Goal: Information Seeking & Learning: Learn about a topic

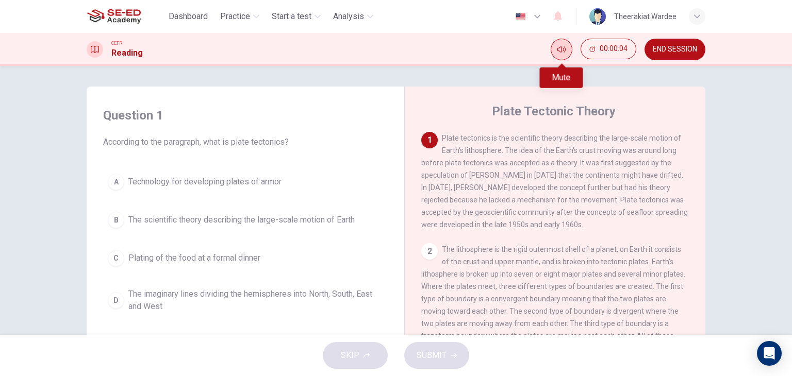
click at [559, 49] on icon "Mute" at bounding box center [561, 49] width 8 height 8
click at [555, 52] on button "Unmute" at bounding box center [561, 50] width 22 height 22
click at [110, 213] on div "B" at bounding box center [116, 220] width 16 height 16
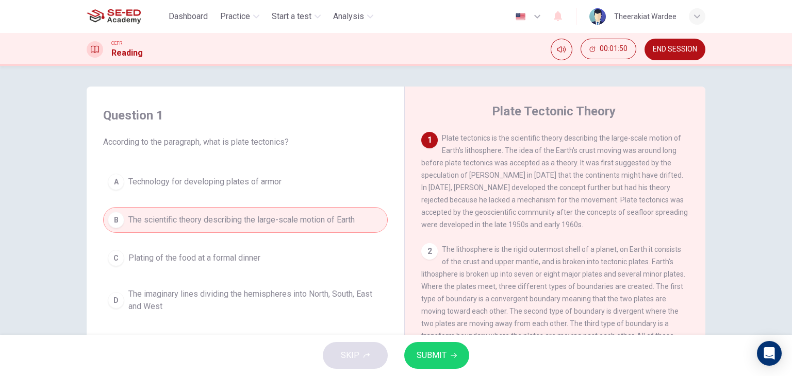
click at [430, 354] on span "SUBMIT" at bounding box center [431, 355] width 30 height 14
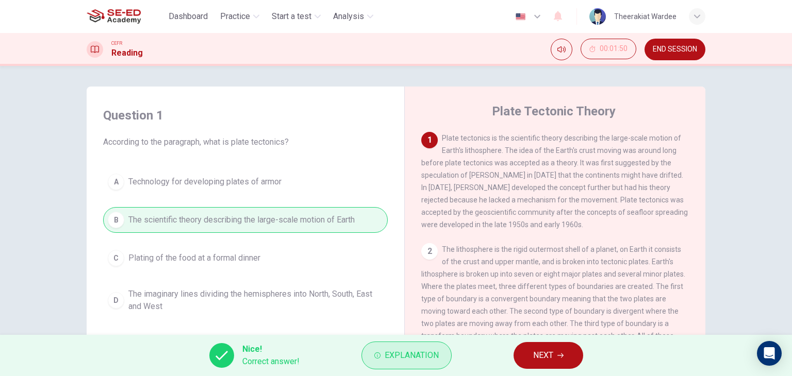
click at [422, 363] on button "Explanation" at bounding box center [406, 356] width 90 height 28
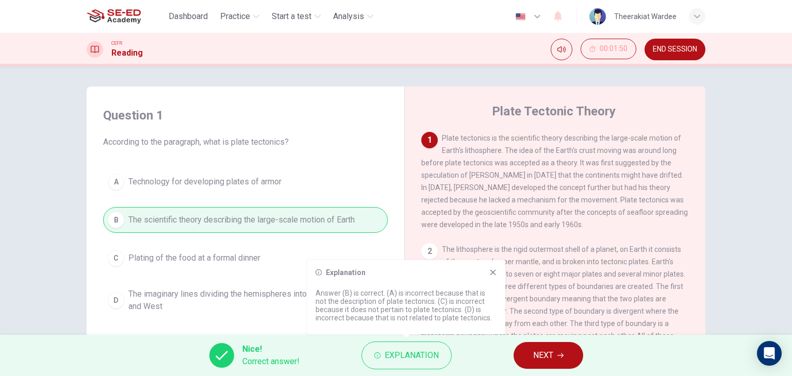
click at [495, 273] on icon at bounding box center [493, 272] width 8 height 8
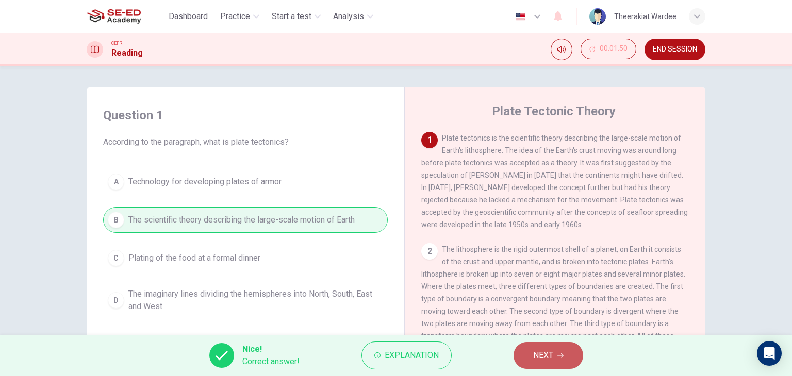
click at [538, 353] on span "NEXT" at bounding box center [543, 355] width 20 height 14
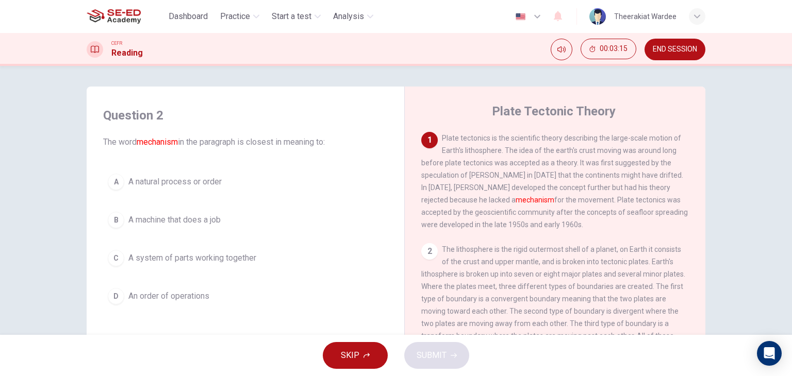
click at [112, 260] on div "C" at bounding box center [116, 258] width 16 height 16
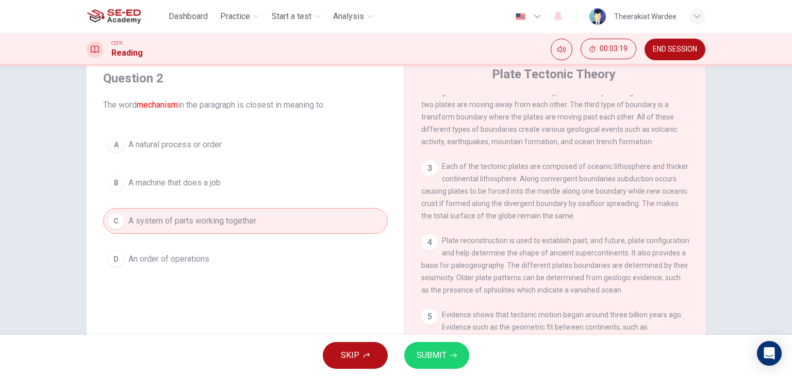
scroll to position [52, 0]
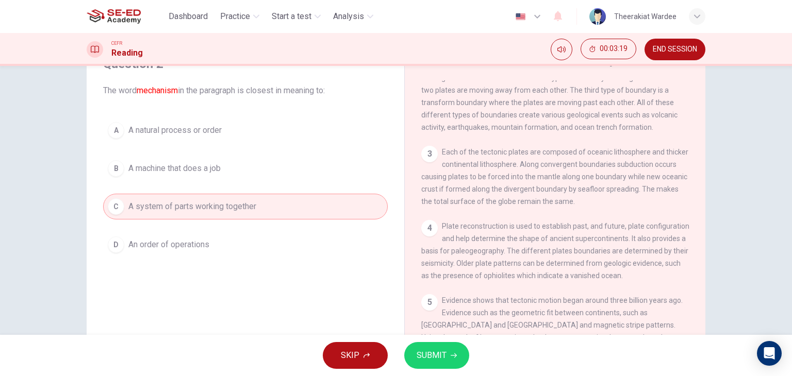
click at [421, 357] on span "SUBMIT" at bounding box center [431, 355] width 30 height 14
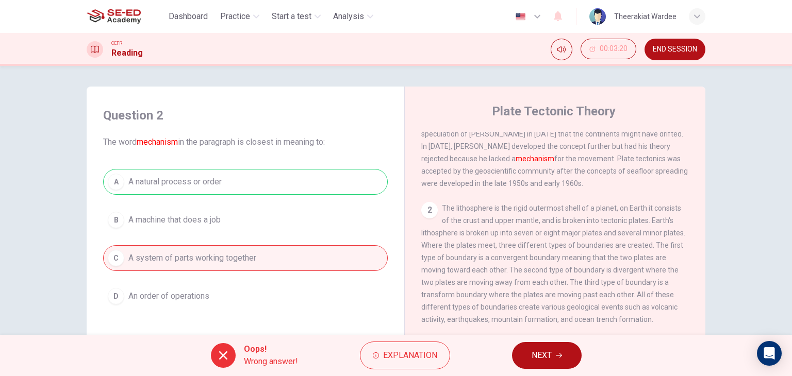
scroll to position [0, 0]
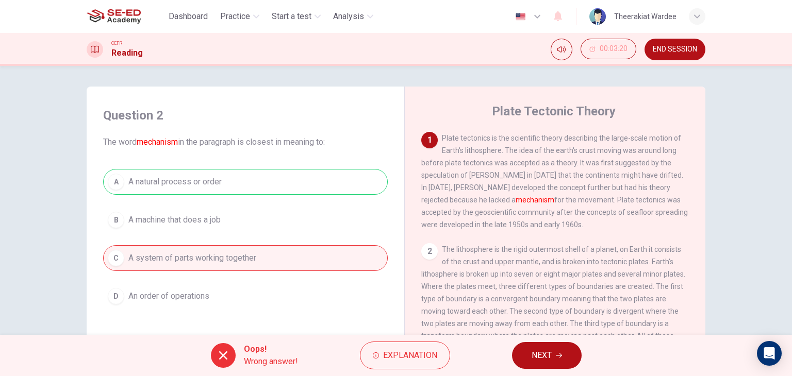
drag, startPoint x: 528, startPoint y: 156, endPoint x: 588, endPoint y: 150, distance: 60.0
click at [588, 150] on div "1 Plate tectonics is the scientific theory describing the large-scale motion of…" at bounding box center [555, 181] width 268 height 99
click at [423, 350] on span "Explanation" at bounding box center [410, 355] width 54 height 14
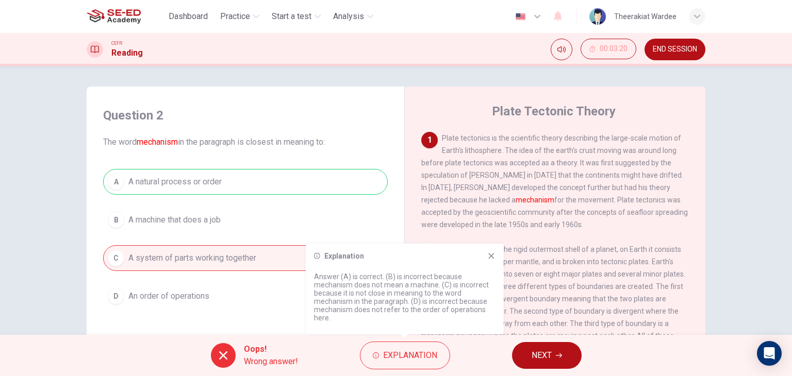
click at [493, 256] on icon at bounding box center [491, 256] width 8 height 8
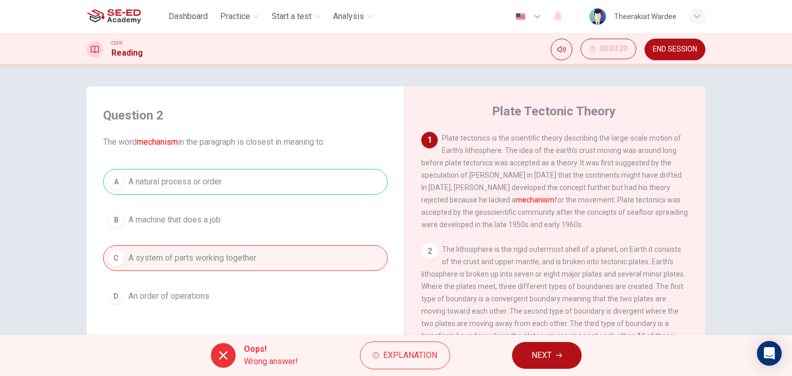
drag, startPoint x: 439, startPoint y: 137, endPoint x: 575, endPoint y: 227, distance: 162.8
click at [575, 227] on div "1 Plate tectonics is the scientific theory describing the large-scale motion of…" at bounding box center [555, 181] width 268 height 99
drag, startPoint x: 552, startPoint y: 227, endPoint x: 526, endPoint y: 221, distance: 27.5
click at [526, 221] on div "1 Plate tectonics is the scientific theory describing the large-scale motion of…" at bounding box center [555, 181] width 268 height 99
click at [550, 355] on span "NEXT" at bounding box center [541, 355] width 20 height 14
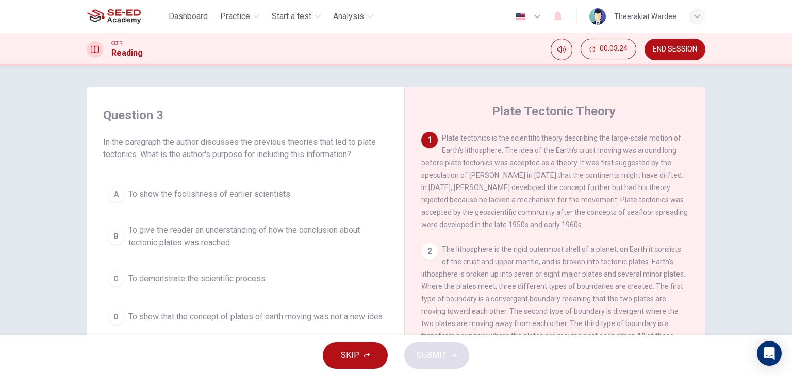
click at [431, 257] on div "2" at bounding box center [429, 251] width 16 height 16
drag, startPoint x: 171, startPoint y: 145, endPoint x: 318, endPoint y: 145, distance: 147.4
click at [317, 145] on span "In the paragraph the author discusses the previous theories that led to plate t…" at bounding box center [245, 148] width 284 height 25
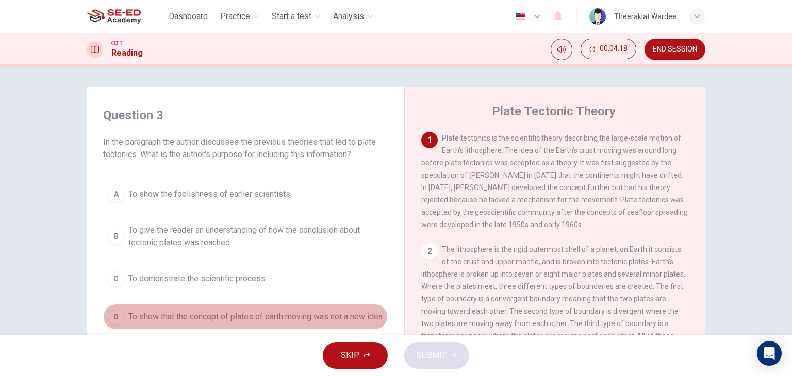
click at [112, 320] on div "D" at bounding box center [116, 317] width 16 height 16
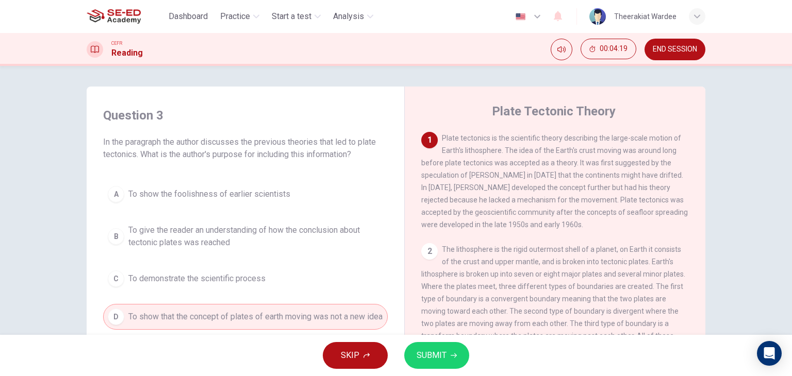
click at [444, 349] on span "SUBMIT" at bounding box center [431, 355] width 30 height 14
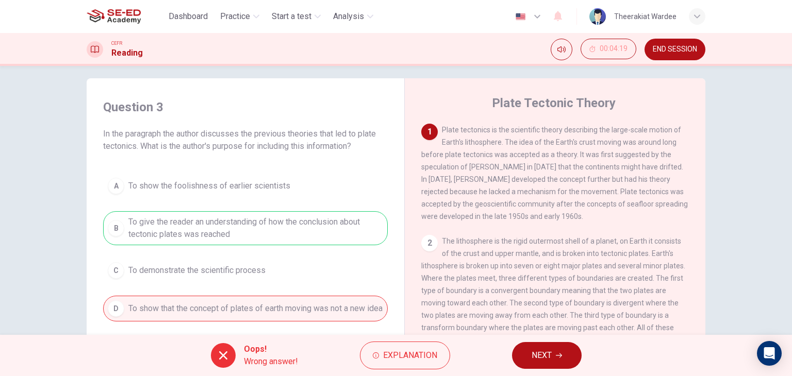
scroll to position [9, 0]
drag, startPoint x: 214, startPoint y: 145, endPoint x: 260, endPoint y: 86, distance: 74.9
click at [229, 145] on span "In the paragraph the author discusses the previous theories that led to plate t…" at bounding box center [245, 139] width 284 height 25
click at [541, 354] on span "NEXT" at bounding box center [541, 355] width 20 height 14
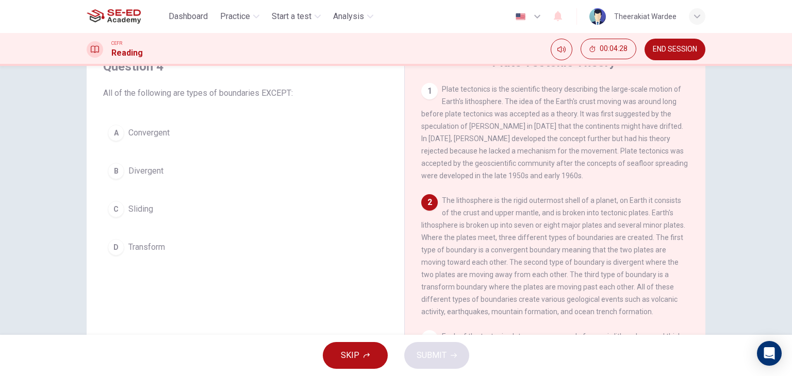
scroll to position [61, 0]
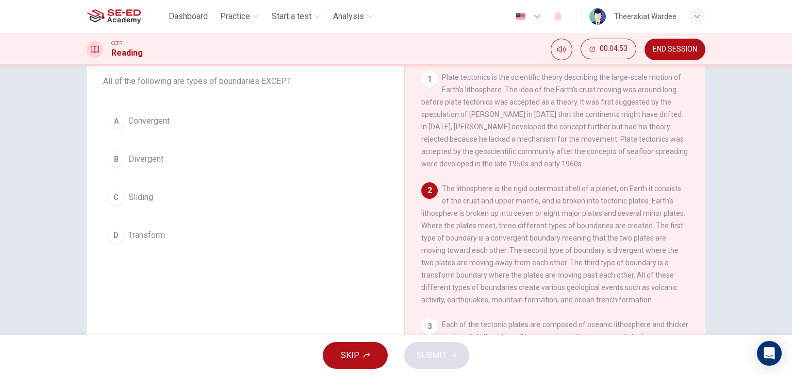
drag, startPoint x: 489, startPoint y: 243, endPoint x: 508, endPoint y: 243, distance: 18.6
click at [508, 243] on span "The lithosphere is the rigid outermost shell of a planet, on Earth it consists …" at bounding box center [553, 244] width 264 height 120
click at [114, 201] on div "C" at bounding box center [116, 197] width 16 height 16
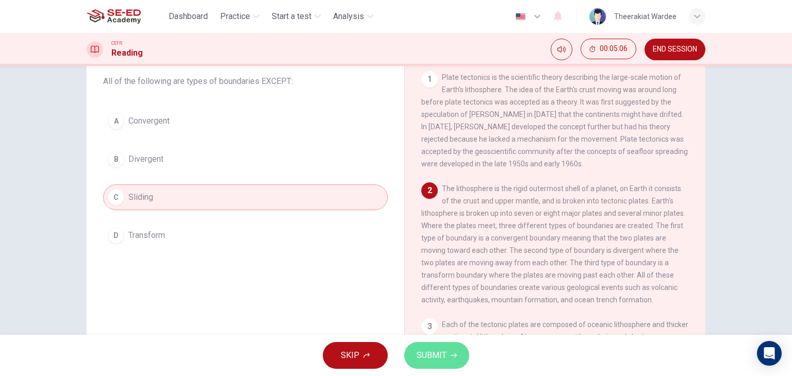
click at [451, 355] on icon "button" at bounding box center [453, 355] width 6 height 6
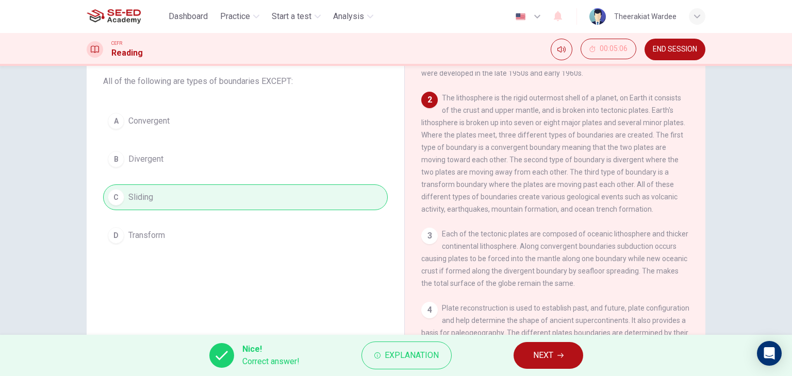
scroll to position [103, 0]
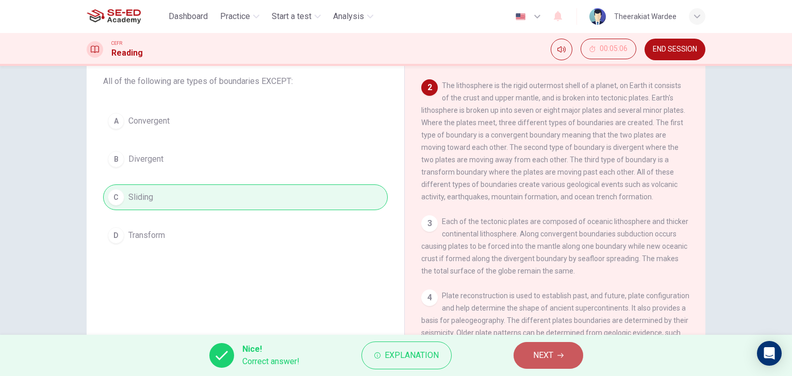
click at [556, 350] on button "NEXT" at bounding box center [548, 355] width 70 height 27
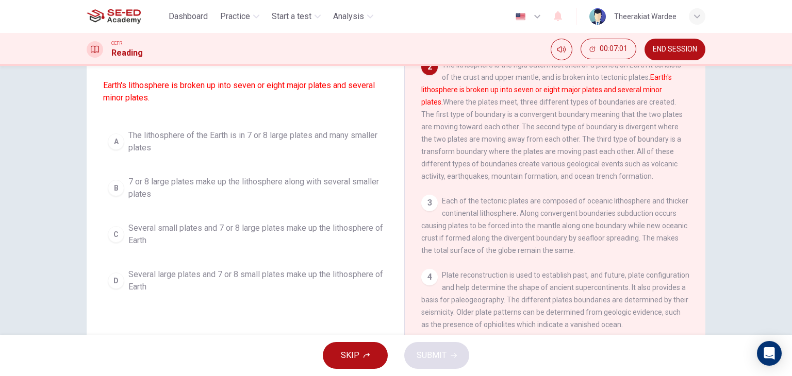
scroll to position [130, 0]
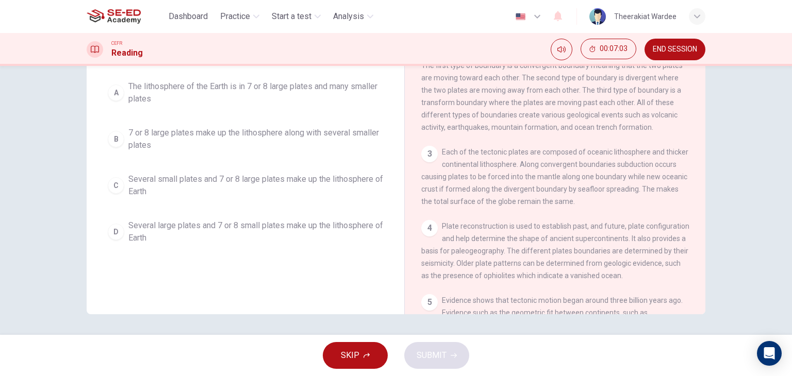
click at [114, 194] on div "C" at bounding box center [116, 185] width 16 height 16
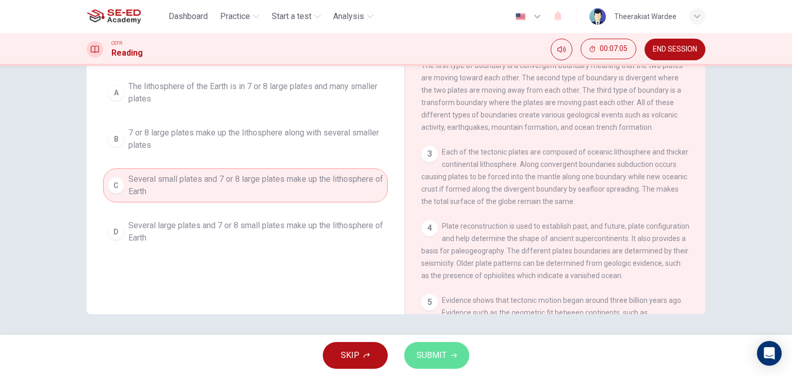
click at [445, 346] on button "SUBMIT" at bounding box center [436, 355] width 65 height 27
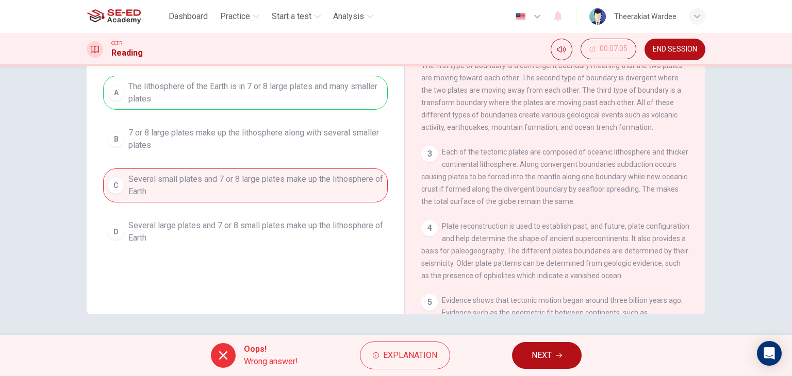
scroll to position [79, 0]
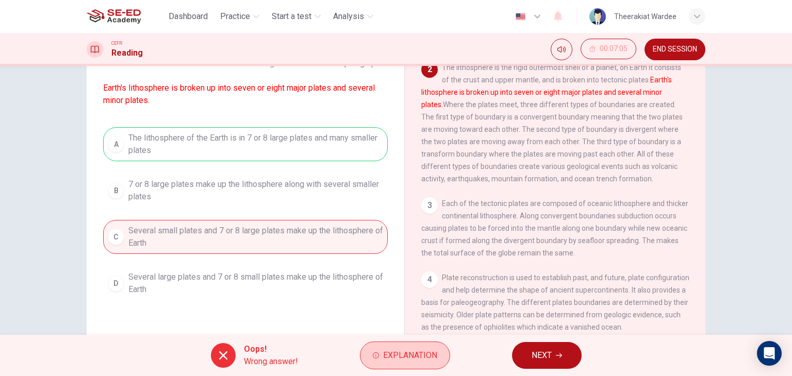
click at [398, 357] on span "Explanation" at bounding box center [410, 355] width 54 height 14
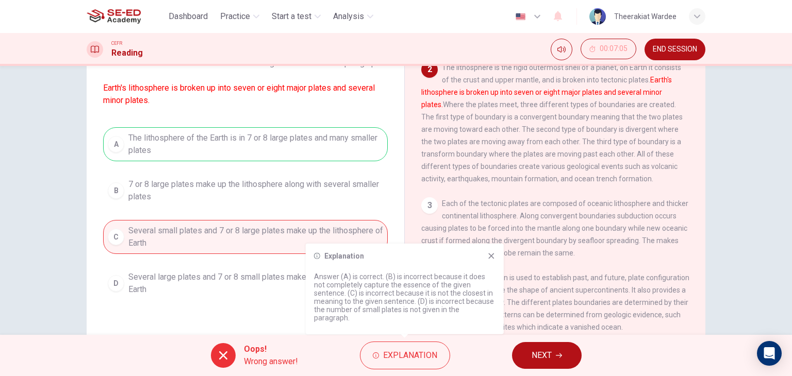
click at [487, 260] on icon at bounding box center [491, 256] width 8 height 8
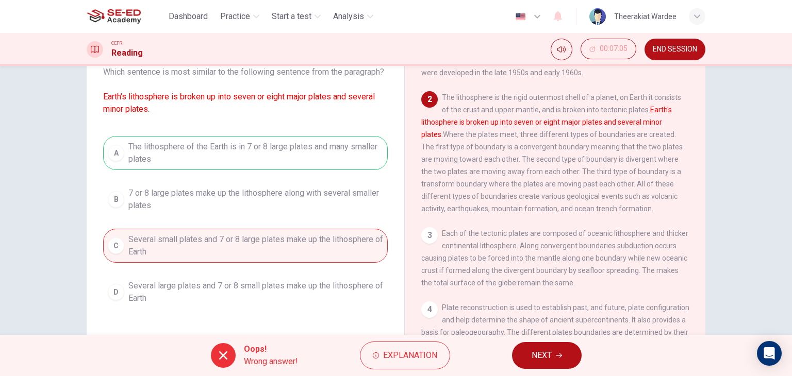
scroll to position [69, 0]
click at [538, 352] on span "NEXT" at bounding box center [541, 355] width 20 height 14
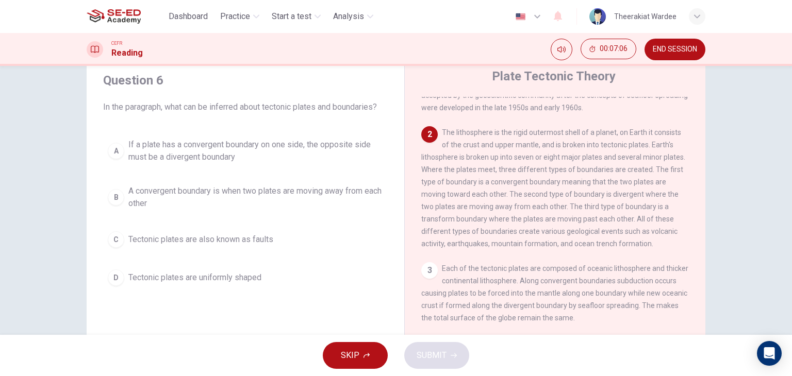
scroll to position [18, 0]
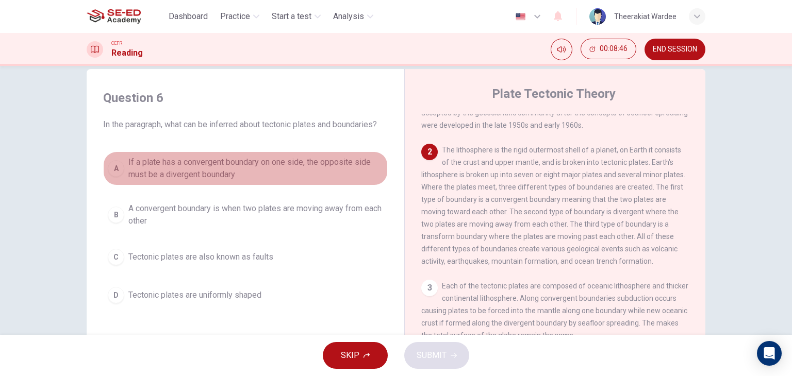
click at [143, 163] on span "If a plate has a convergent boundary on one side, the opposite side must be a d…" at bounding box center [255, 168] width 255 height 25
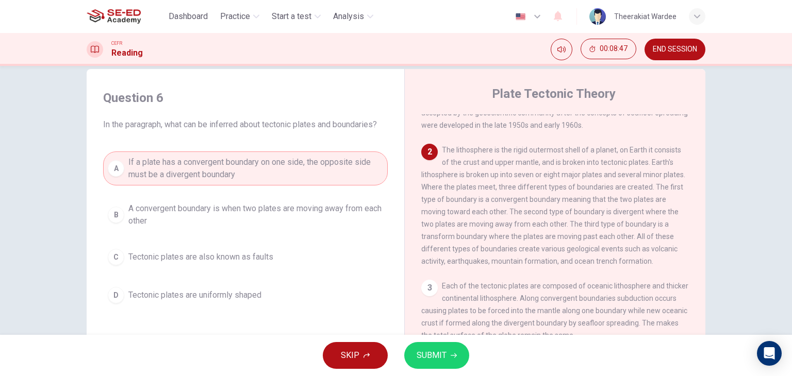
click at [420, 352] on span "SUBMIT" at bounding box center [431, 355] width 30 height 14
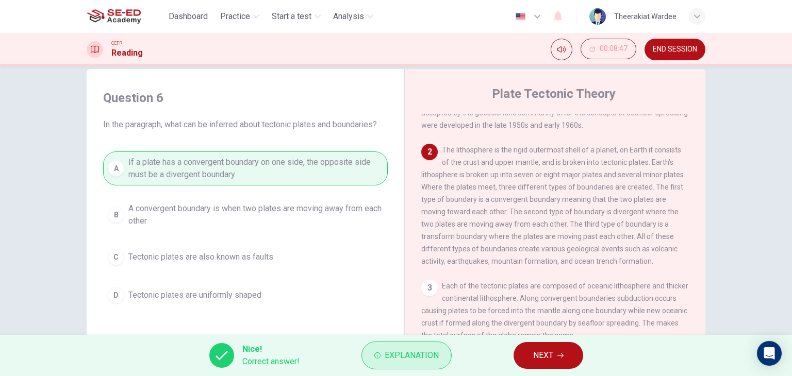
click at [416, 352] on span "Explanation" at bounding box center [411, 355] width 54 height 14
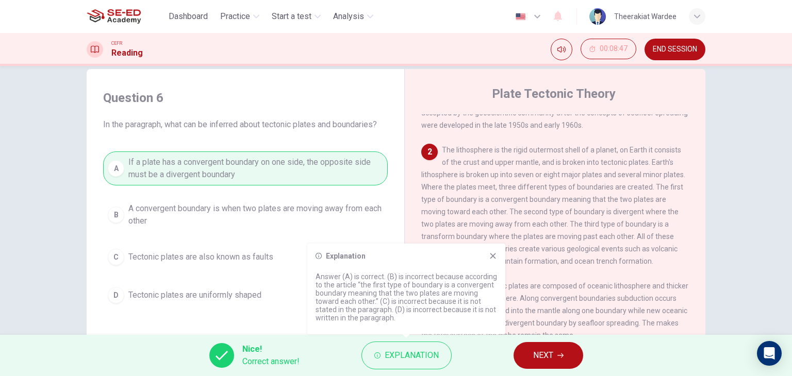
click at [496, 255] on icon at bounding box center [493, 256] width 8 height 8
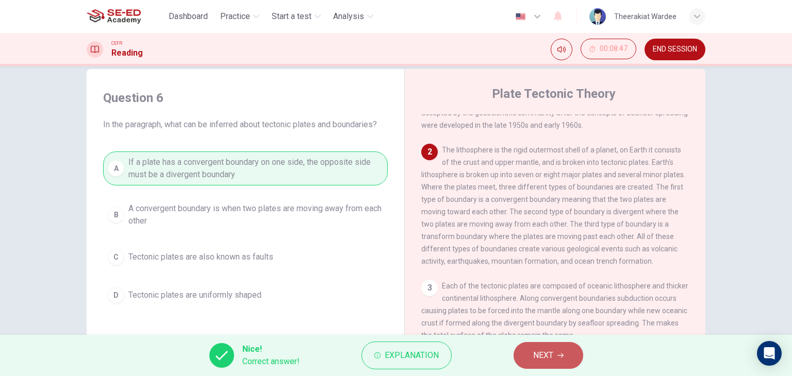
click at [554, 361] on button "NEXT" at bounding box center [548, 355] width 70 height 27
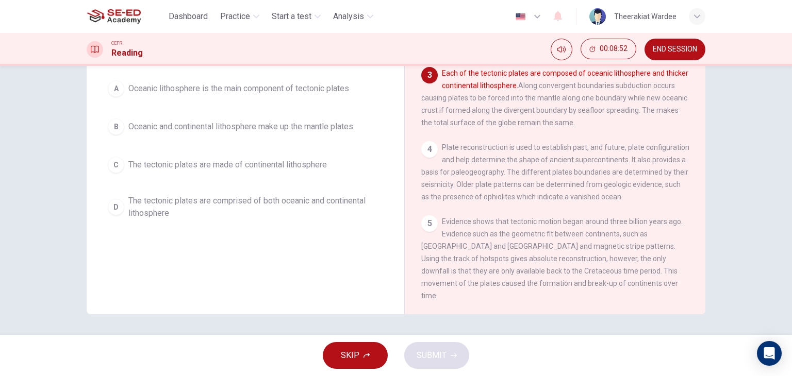
scroll to position [27, 0]
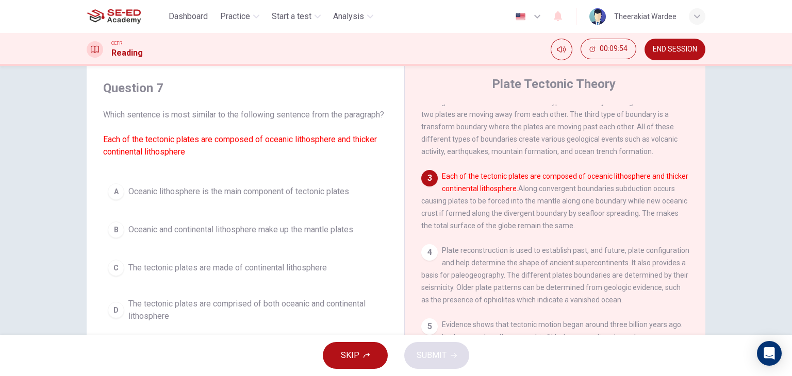
click at [132, 323] on span "The tectonic plates are comprised of both oceanic and continental lithosphere" at bounding box center [255, 310] width 255 height 25
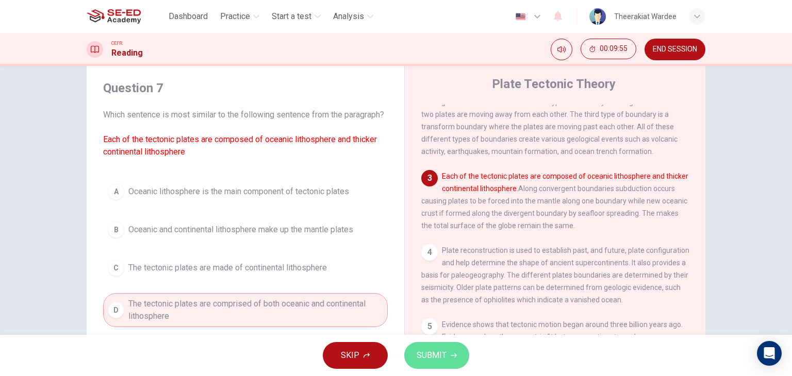
click at [434, 361] on span "SUBMIT" at bounding box center [431, 355] width 30 height 14
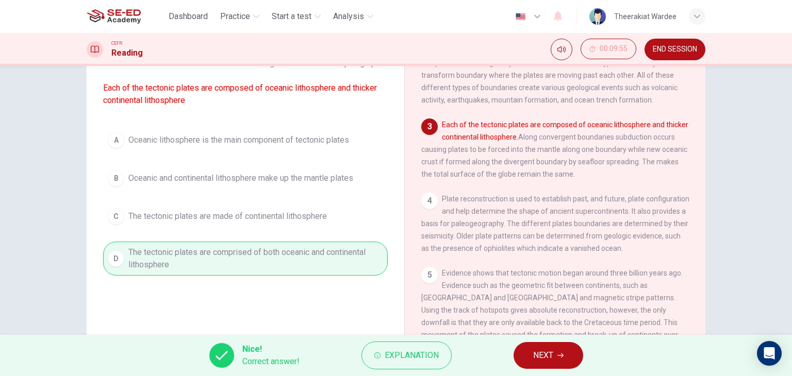
scroll to position [184, 0]
drag, startPoint x: 545, startPoint y: 355, endPoint x: 558, endPoint y: 350, distance: 13.9
click at [545, 355] on span "NEXT" at bounding box center [543, 355] width 20 height 14
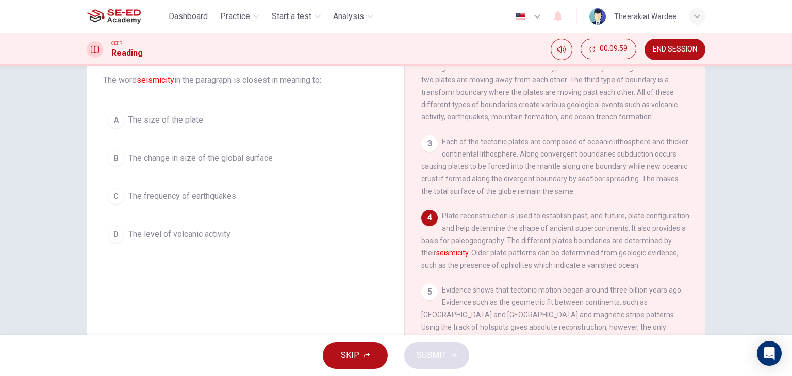
scroll to position [79, 0]
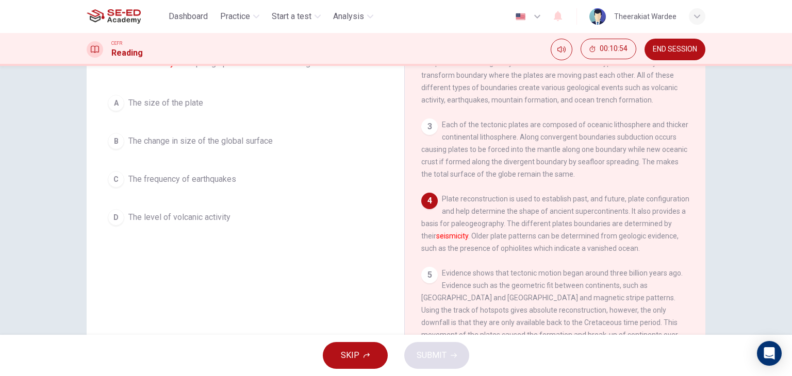
click at [175, 141] on span "The change in size of the global surface" at bounding box center [200, 141] width 144 height 12
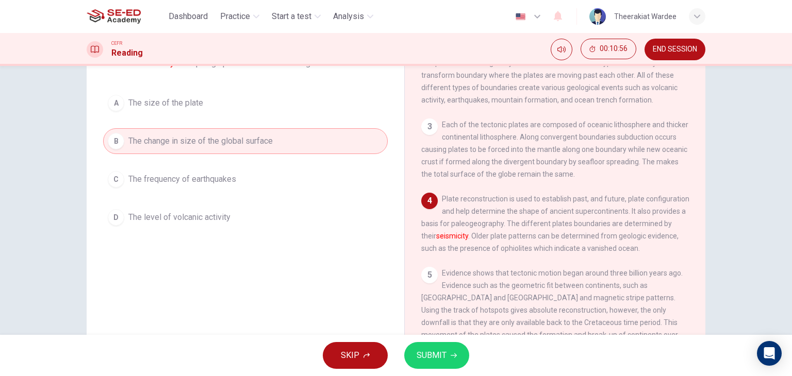
click at [443, 354] on span "SUBMIT" at bounding box center [431, 355] width 30 height 14
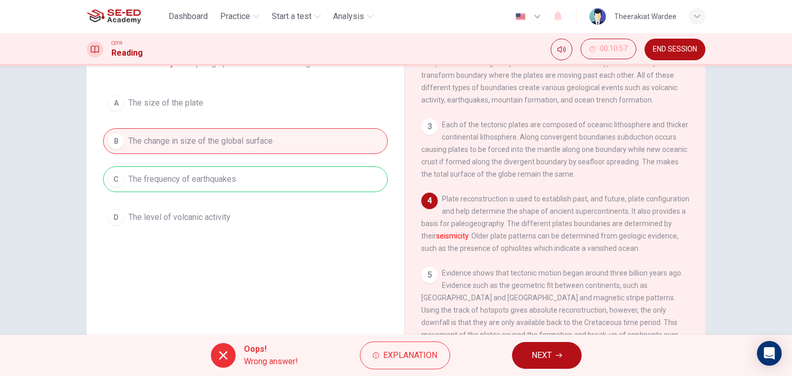
click at [549, 357] on span "NEXT" at bounding box center [541, 355] width 20 height 14
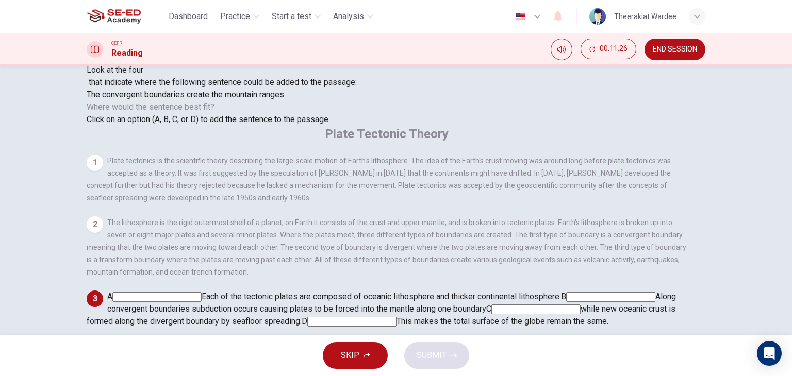
scroll to position [103, 0]
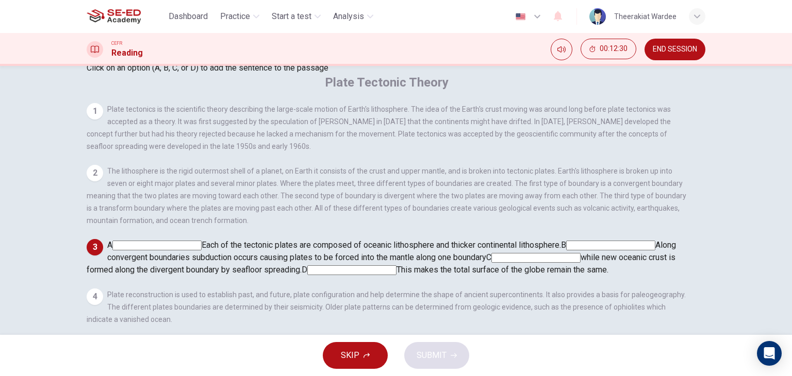
click at [580, 263] on input at bounding box center [535, 258] width 89 height 10
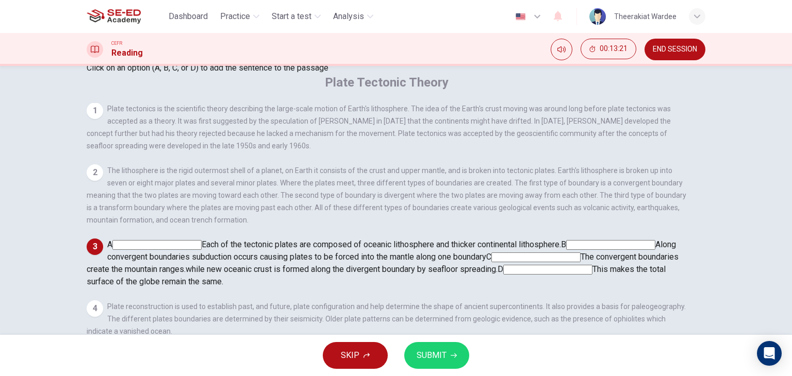
click at [592, 275] on input at bounding box center [547, 270] width 89 height 10
click at [439, 358] on span "SUBMIT" at bounding box center [431, 355] width 30 height 14
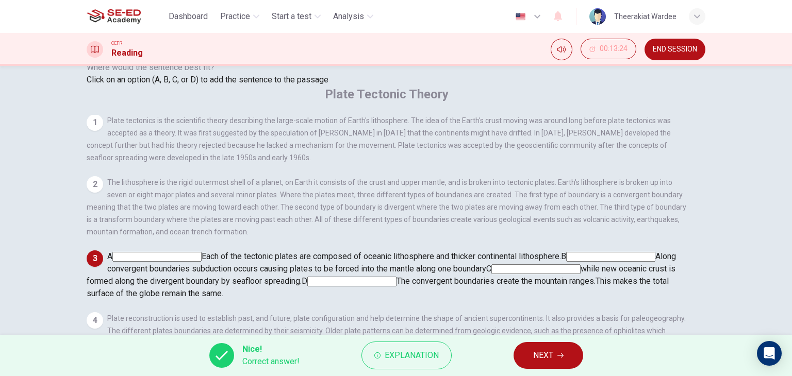
scroll to position [130, 0]
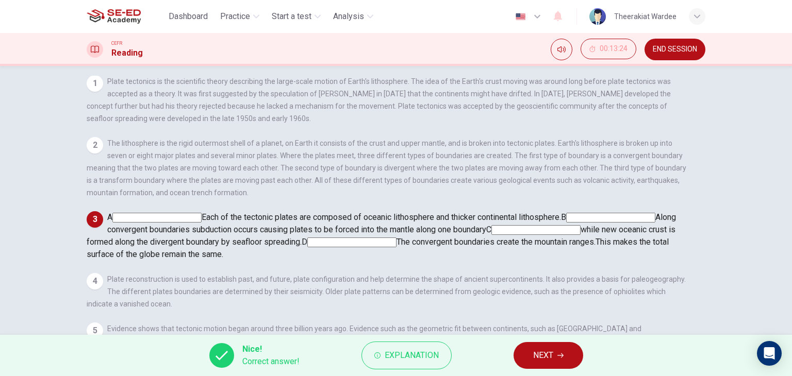
click at [540, 349] on span "NEXT" at bounding box center [543, 355] width 20 height 14
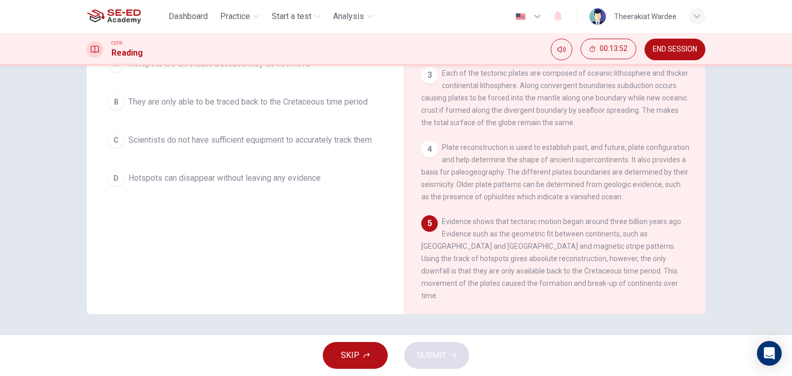
drag, startPoint x: 460, startPoint y: 272, endPoint x: 492, endPoint y: 271, distance: 31.4
click at [492, 271] on span "Evidence shows that tectonic motion began around three billion years ago. Evide…" at bounding box center [551, 258] width 261 height 82
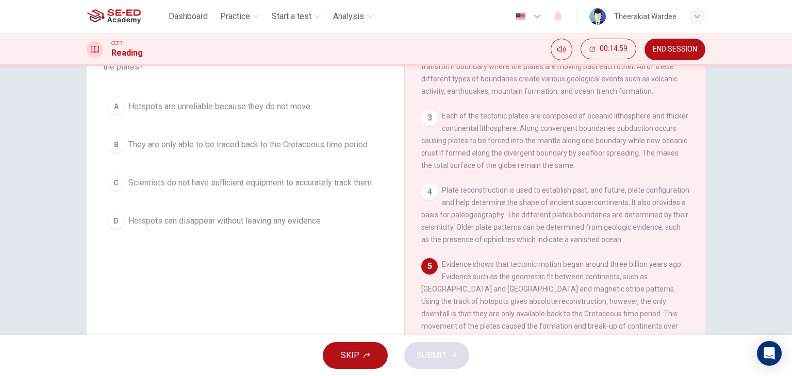
scroll to position [103, 0]
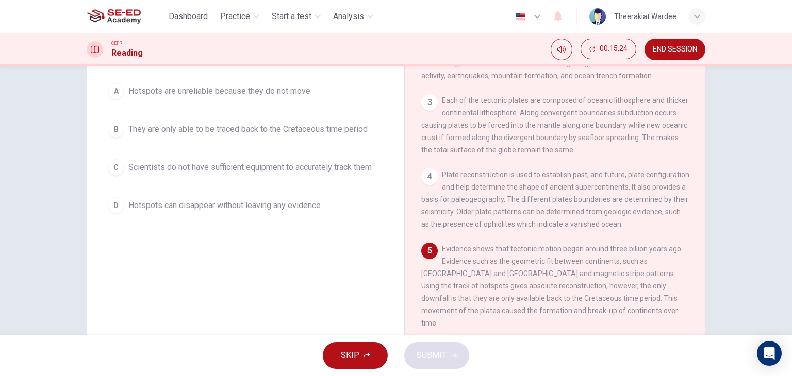
drag, startPoint x: 584, startPoint y: 298, endPoint x: 604, endPoint y: 298, distance: 20.1
click at [604, 298] on span "Evidence shows that tectonic motion began around three billion years ago. Evide…" at bounding box center [551, 286] width 261 height 82
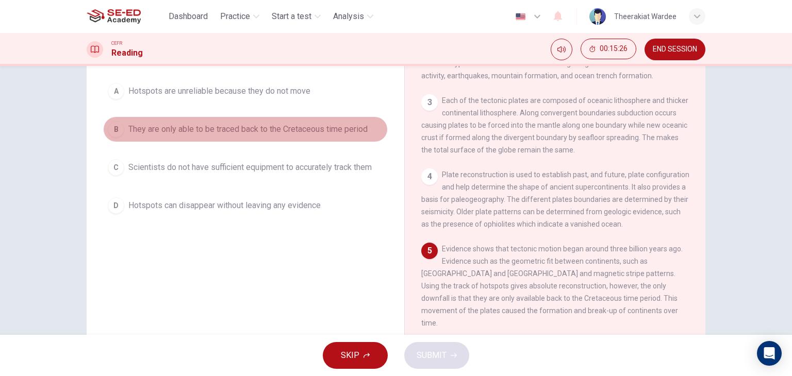
click at [115, 133] on div "B" at bounding box center [116, 129] width 16 height 16
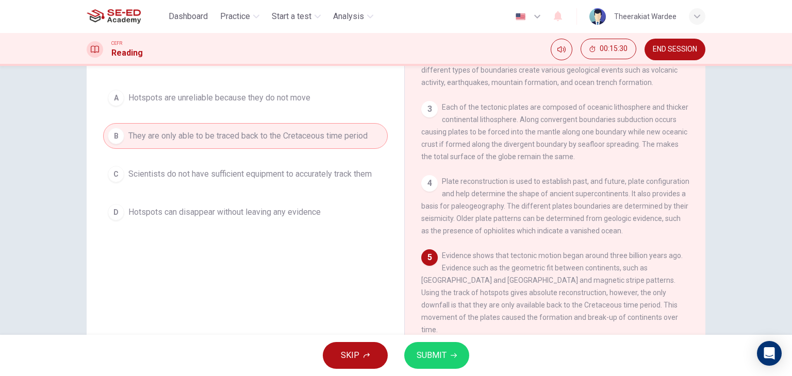
scroll to position [130, 0]
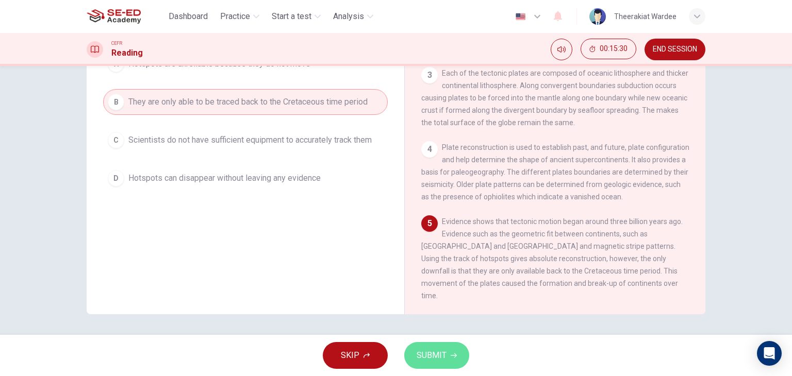
click at [435, 360] on span "SUBMIT" at bounding box center [431, 355] width 30 height 14
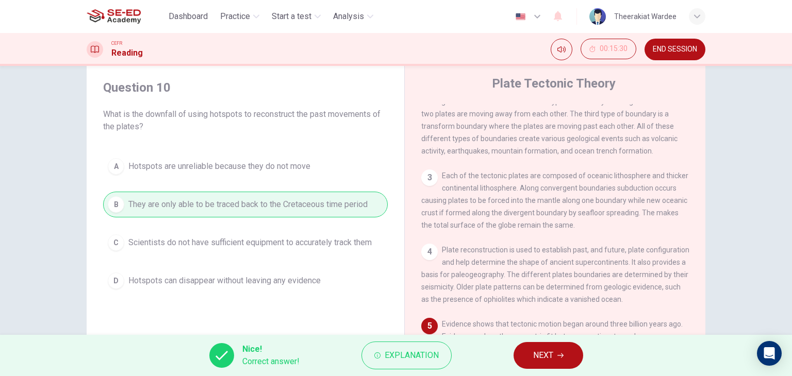
scroll to position [27, 0]
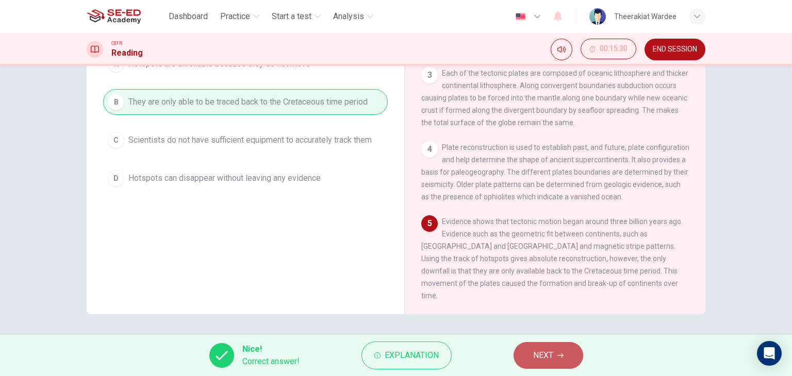
click at [550, 354] on span "NEXT" at bounding box center [543, 355] width 20 height 14
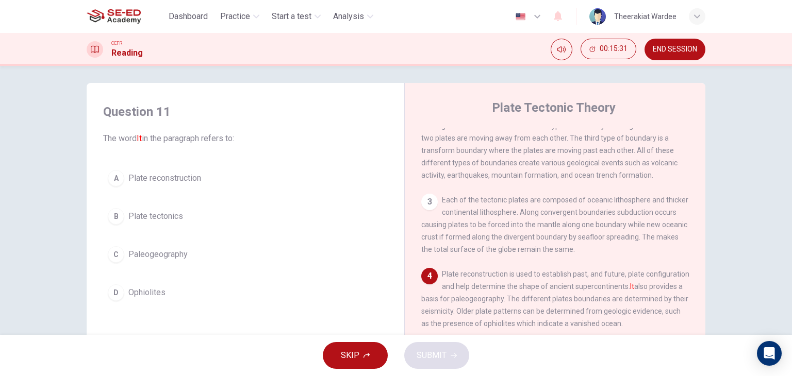
scroll to position [0, 0]
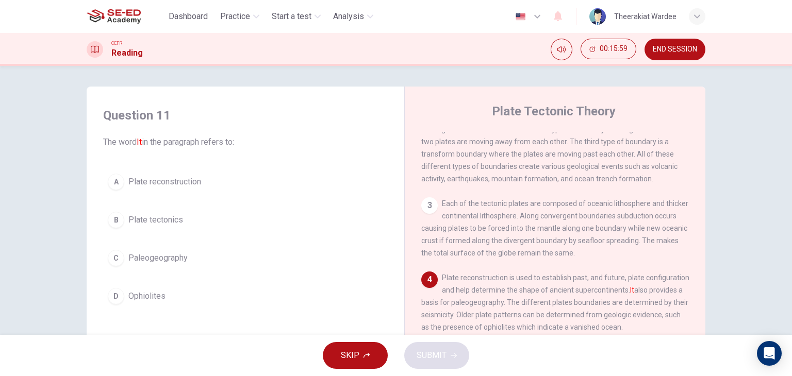
click at [131, 185] on span "Plate reconstruction" at bounding box center [164, 182] width 73 height 12
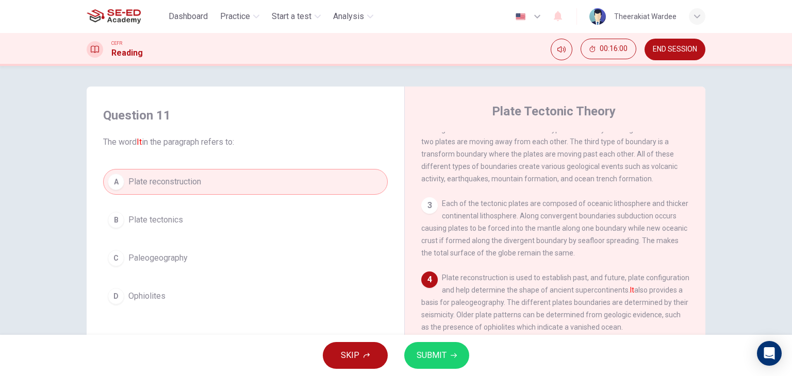
click at [452, 357] on icon "button" at bounding box center [453, 355] width 6 height 6
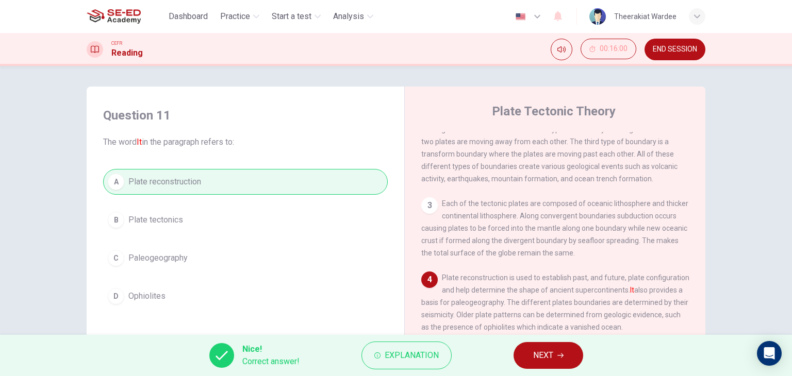
click at [574, 360] on button "NEXT" at bounding box center [548, 355] width 70 height 27
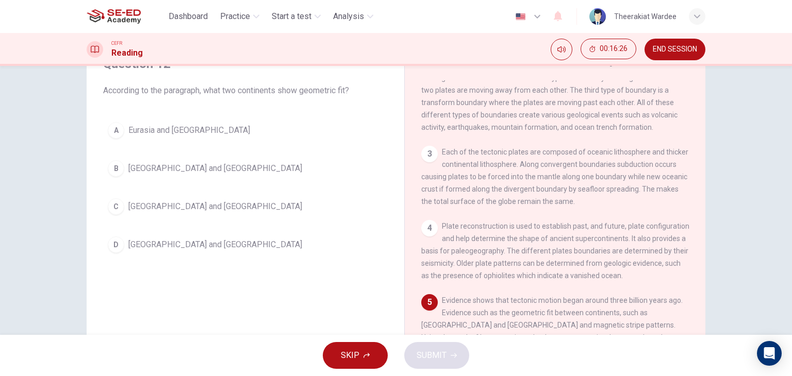
scroll to position [103, 0]
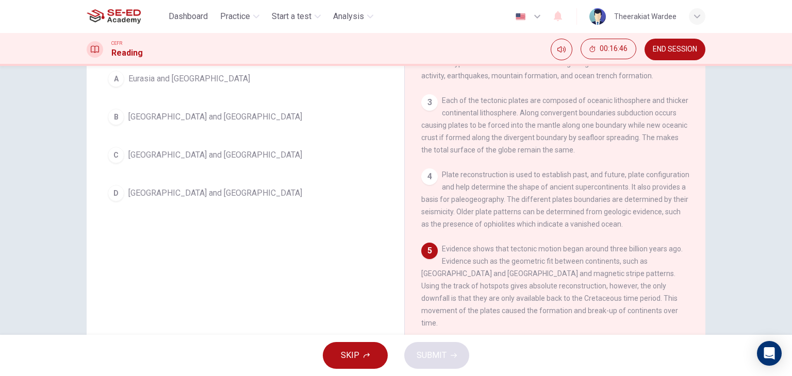
click at [141, 191] on span "[GEOGRAPHIC_DATA] and [GEOGRAPHIC_DATA]" at bounding box center [215, 193] width 174 height 12
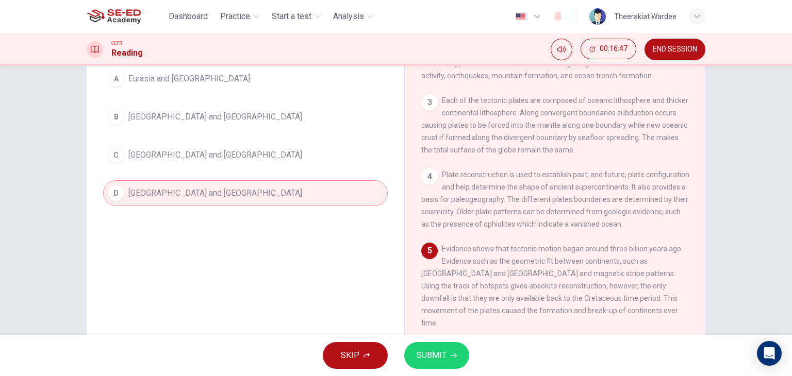
click at [425, 355] on span "SUBMIT" at bounding box center [431, 355] width 30 height 14
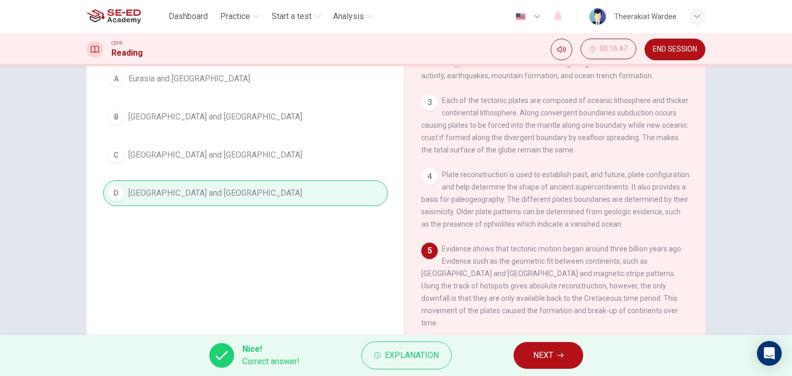
click at [562, 358] on icon "button" at bounding box center [560, 355] width 6 height 6
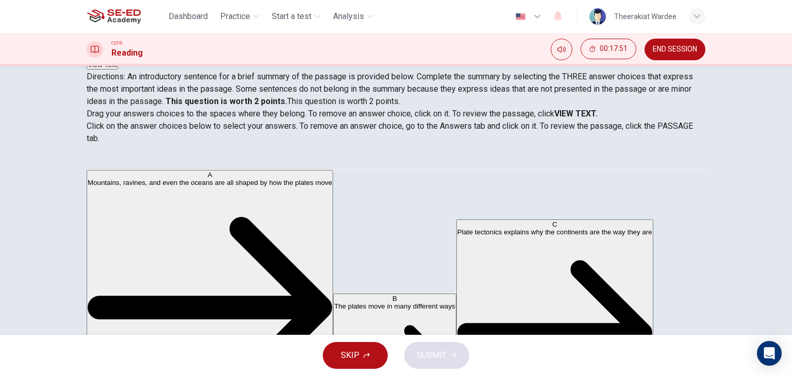
drag, startPoint x: 261, startPoint y: 181, endPoint x: 259, endPoint y: 217, distance: 36.6
drag, startPoint x: 178, startPoint y: 253, endPoint x: 497, endPoint y: 174, distance: 329.1
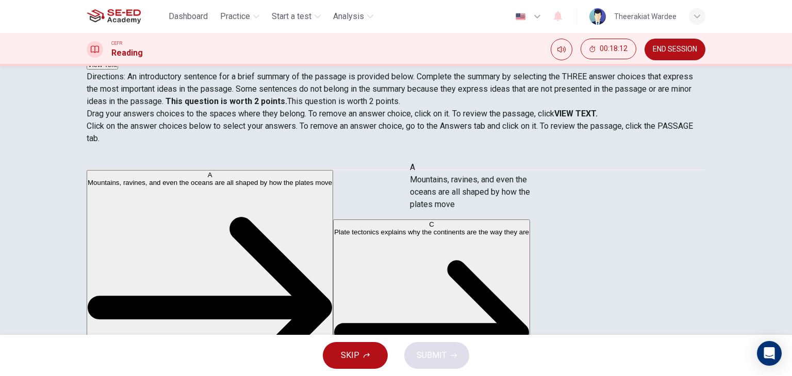
drag, startPoint x: 173, startPoint y: 188, endPoint x: 481, endPoint y: 188, distance: 307.6
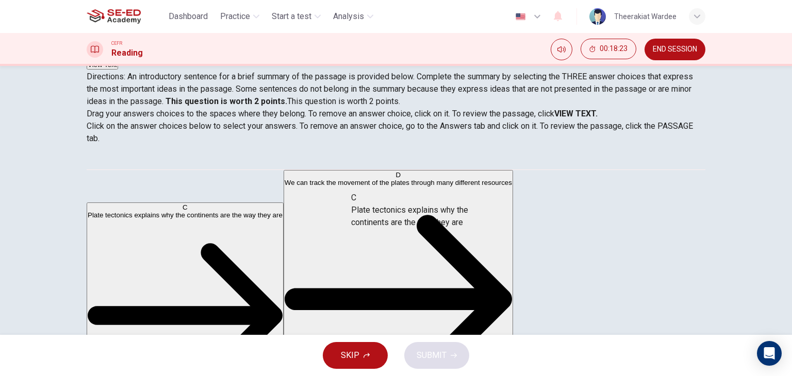
drag, startPoint x: 178, startPoint y: 184, endPoint x: 406, endPoint y: 218, distance: 230.3
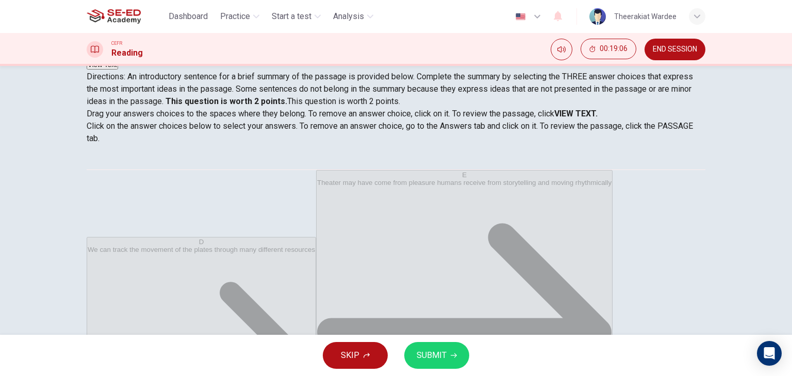
click at [591, 109] on strong "VIEW TEXT." at bounding box center [575, 114] width 43 height 10
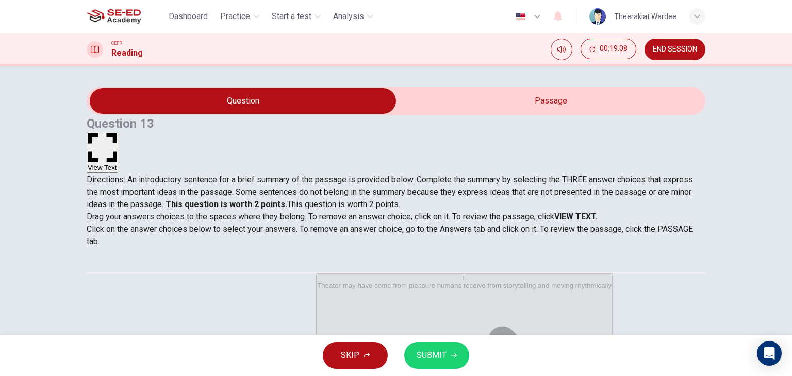
click at [118, 132] on button "View Text" at bounding box center [102, 152] width 31 height 41
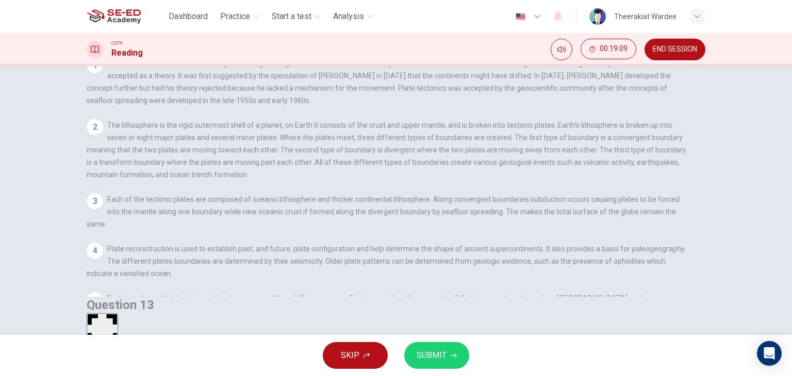
scroll to position [130, 0]
drag, startPoint x: 225, startPoint y: 216, endPoint x: 364, endPoint y: 223, distance: 138.8
click at [294, 242] on span "Plate reconstruction is used to establish past, and future, plate configuration…" at bounding box center [386, 258] width 599 height 33
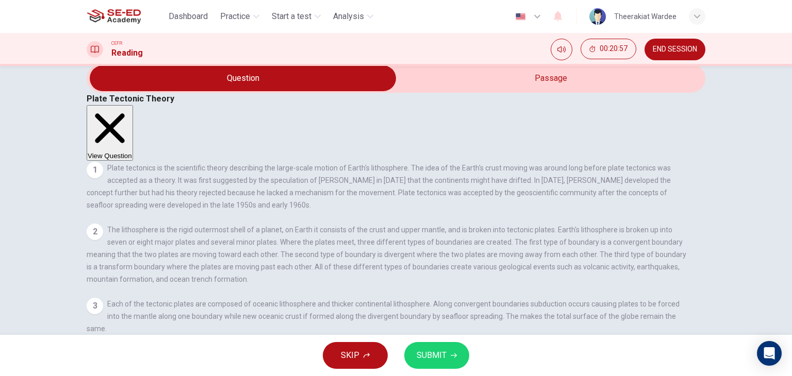
scroll to position [0, 0]
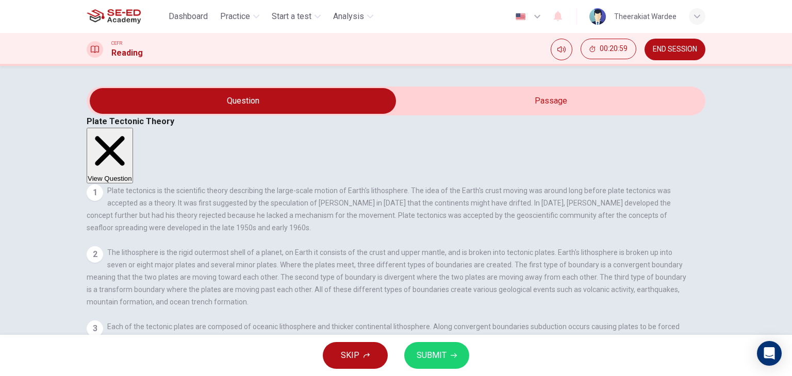
click at [132, 129] on icon "button" at bounding box center [110, 151] width 44 height 44
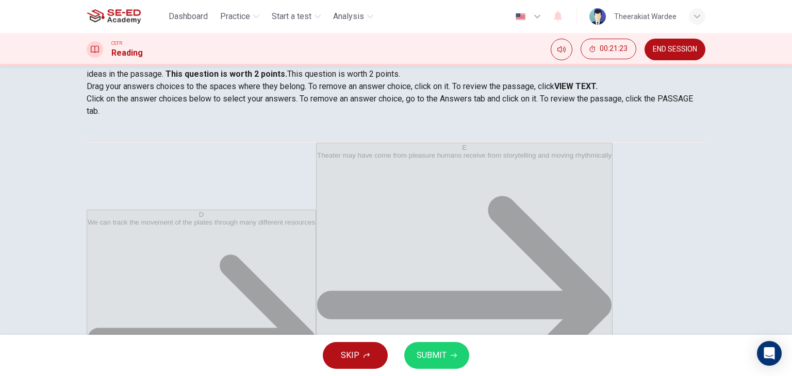
click at [432, 361] on span "SUBMIT" at bounding box center [431, 355] width 30 height 14
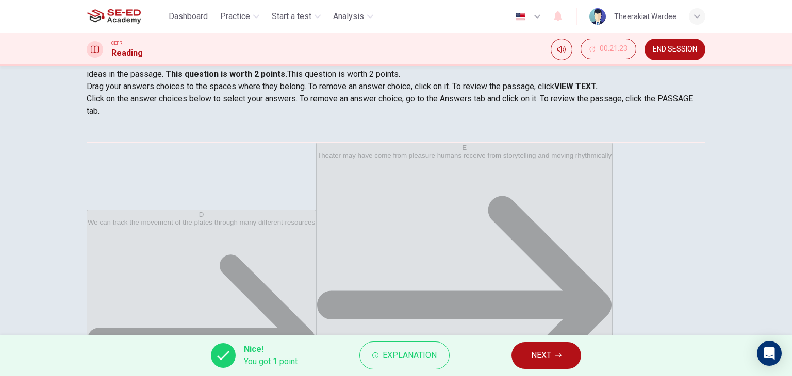
scroll to position [58, 0]
click at [379, 354] on button "Explanation" at bounding box center [404, 356] width 90 height 28
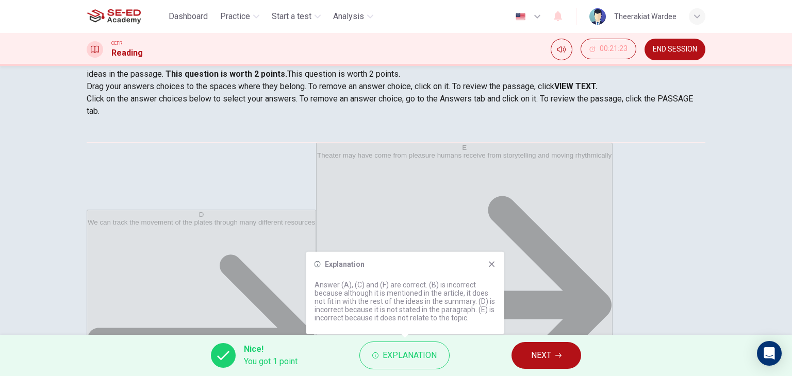
click at [492, 268] on icon at bounding box center [491, 264] width 8 height 8
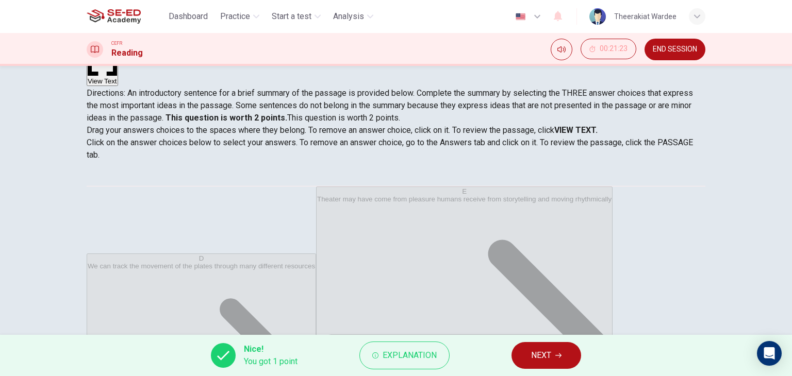
scroll to position [27, 0]
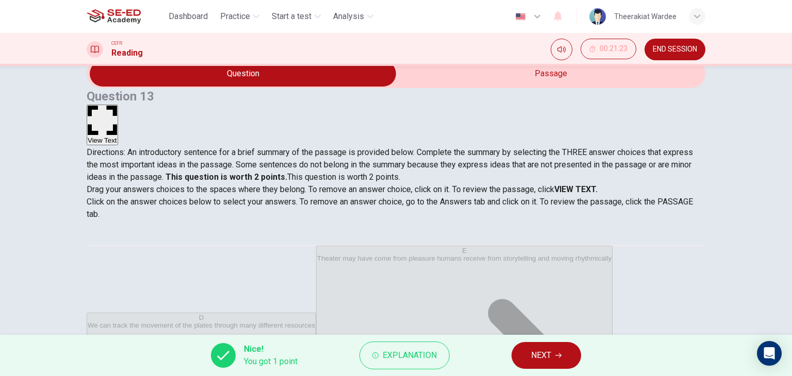
drag, startPoint x: 281, startPoint y: 230, endPoint x: 369, endPoint y: 232, distance: 88.2
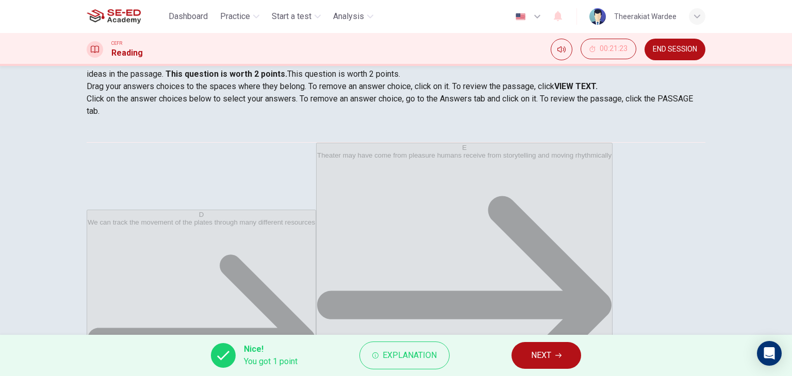
scroll to position [58, 0]
drag, startPoint x: 190, startPoint y: 246, endPoint x: 348, endPoint y: 275, distance: 160.7
click at [553, 363] on button "NEXT" at bounding box center [546, 355] width 70 height 27
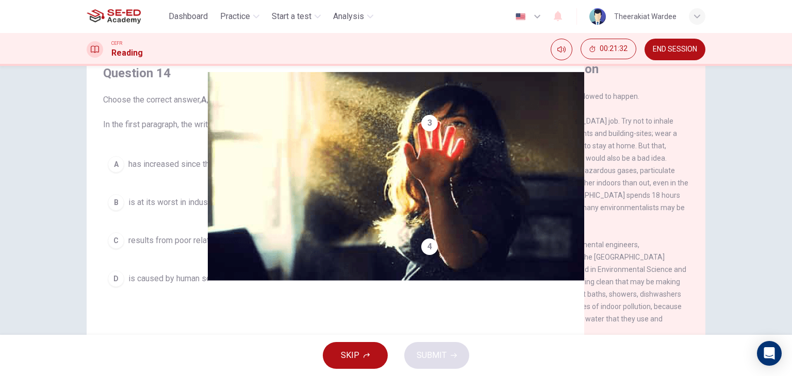
scroll to position [0, 0]
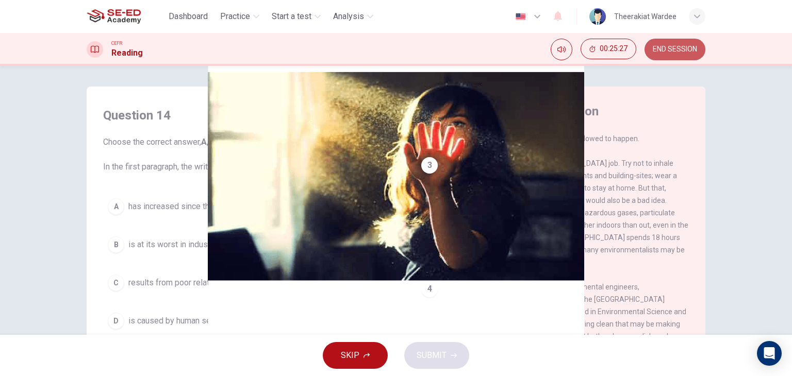
click at [669, 44] on button "END SESSION" at bounding box center [674, 50] width 61 height 22
